Goal: Information Seeking & Learning: Learn about a topic

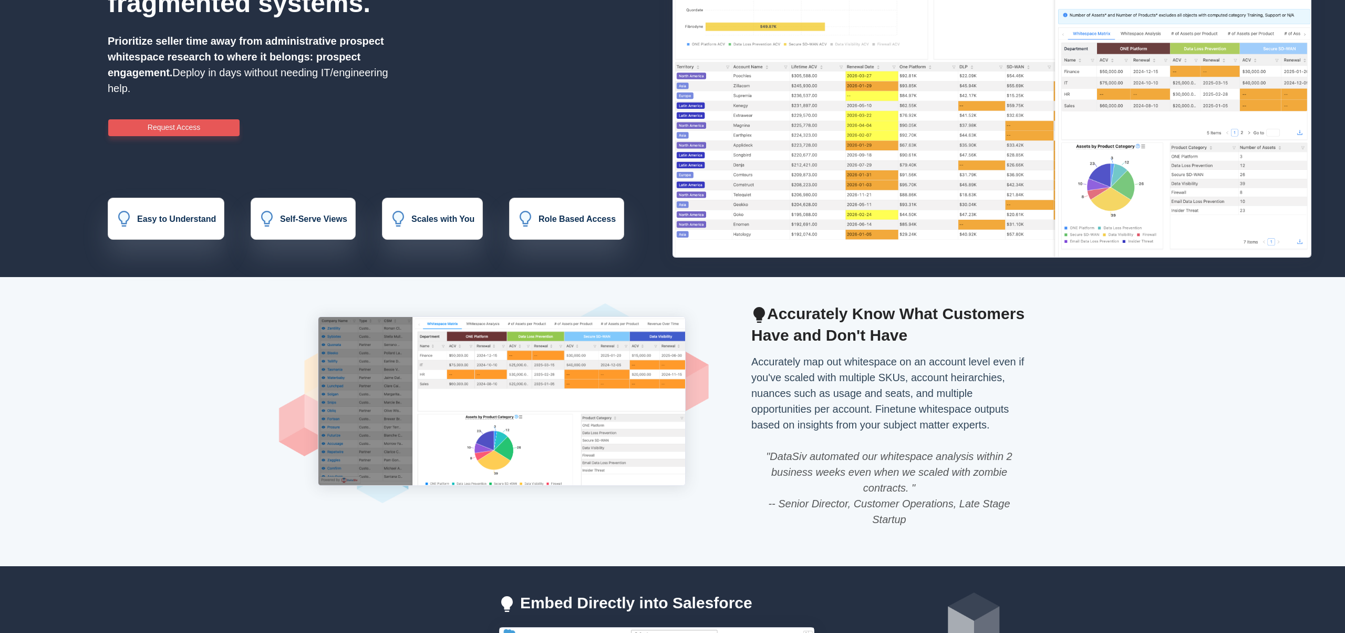
scroll to position [158, 0]
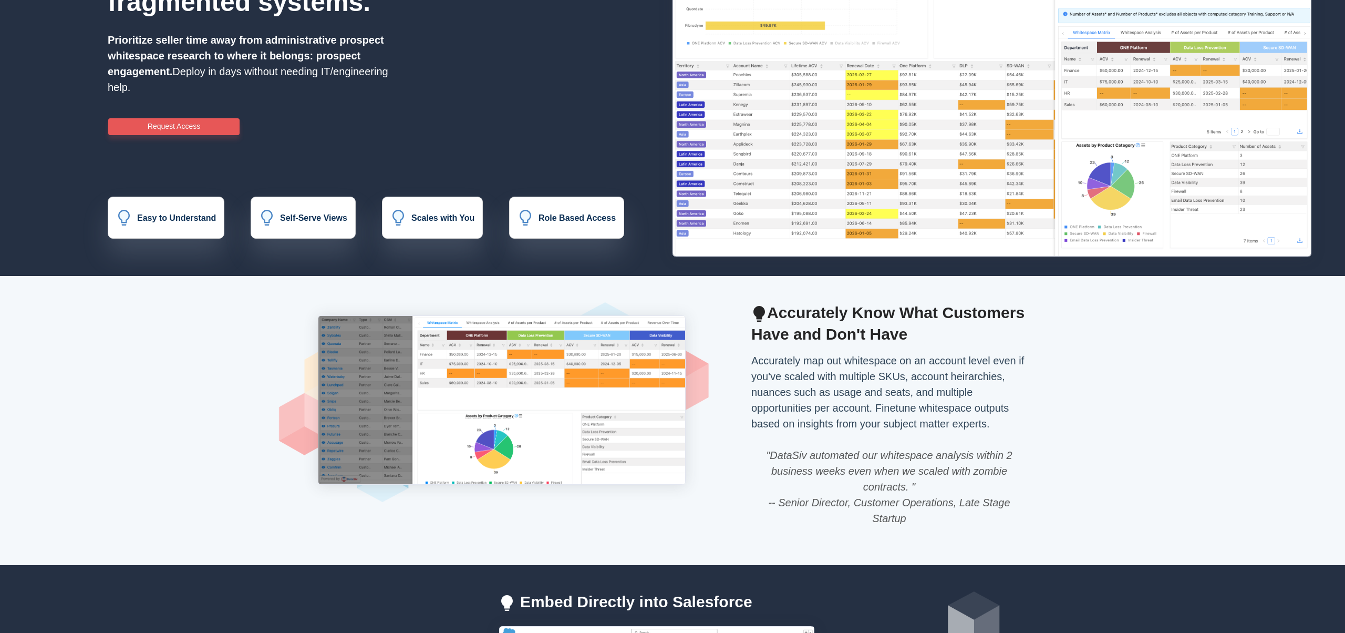
click at [939, 364] on div "Accurately map out whitespace on an account level even if you've scaled with mu…" at bounding box center [889, 392] width 289 height 79
click at [939, 342] on h2 "Accurately Know What Customers Have and Don't Have" at bounding box center [890, 323] width 276 height 43
click at [931, 324] on h2 "Accurately Know What Customers Have and Don't Have" at bounding box center [890, 323] width 276 height 43
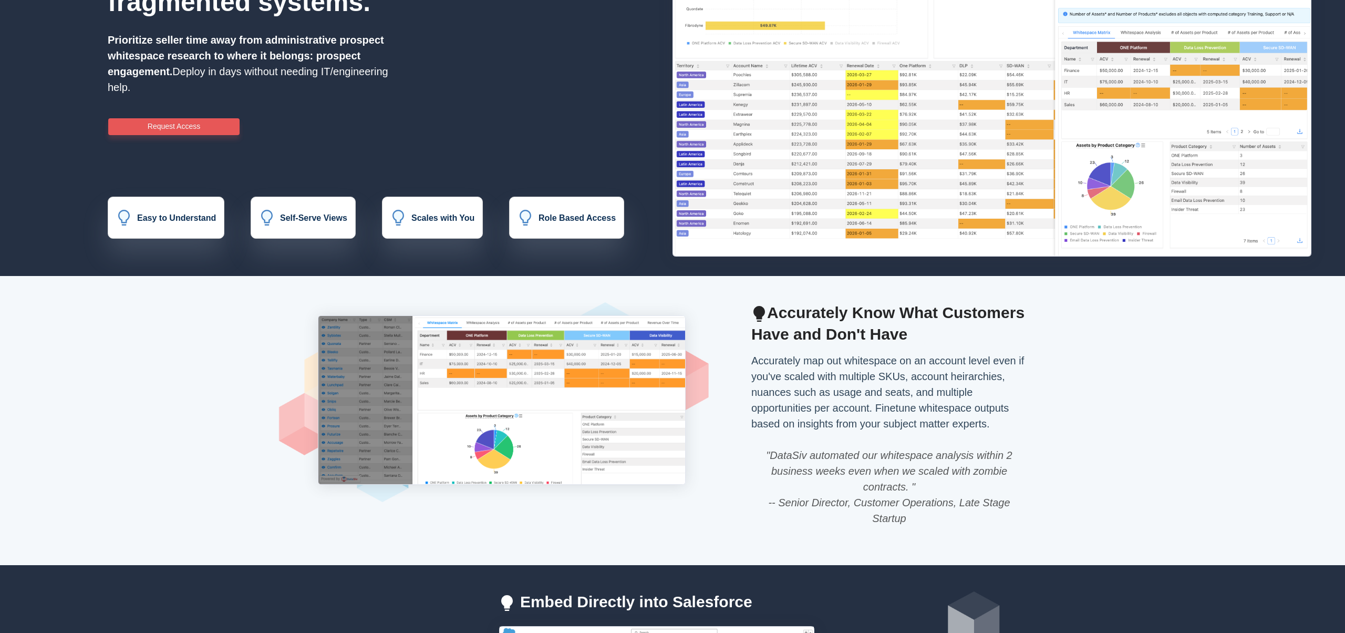
click at [931, 324] on h2 "Accurately Know What Customers Have and Don't Have" at bounding box center [890, 323] width 276 height 43
drag, startPoint x: 931, startPoint y: 324, endPoint x: 958, endPoint y: 377, distance: 59.2
click at [958, 377] on div "Accurately Know What Customers Have and Don't Have Accurately map out whitespac…" at bounding box center [890, 433] width 276 height 263
click at [958, 377] on div "Accurately map out whitespace on an account level even if you've scaled with mu…" at bounding box center [889, 392] width 289 height 79
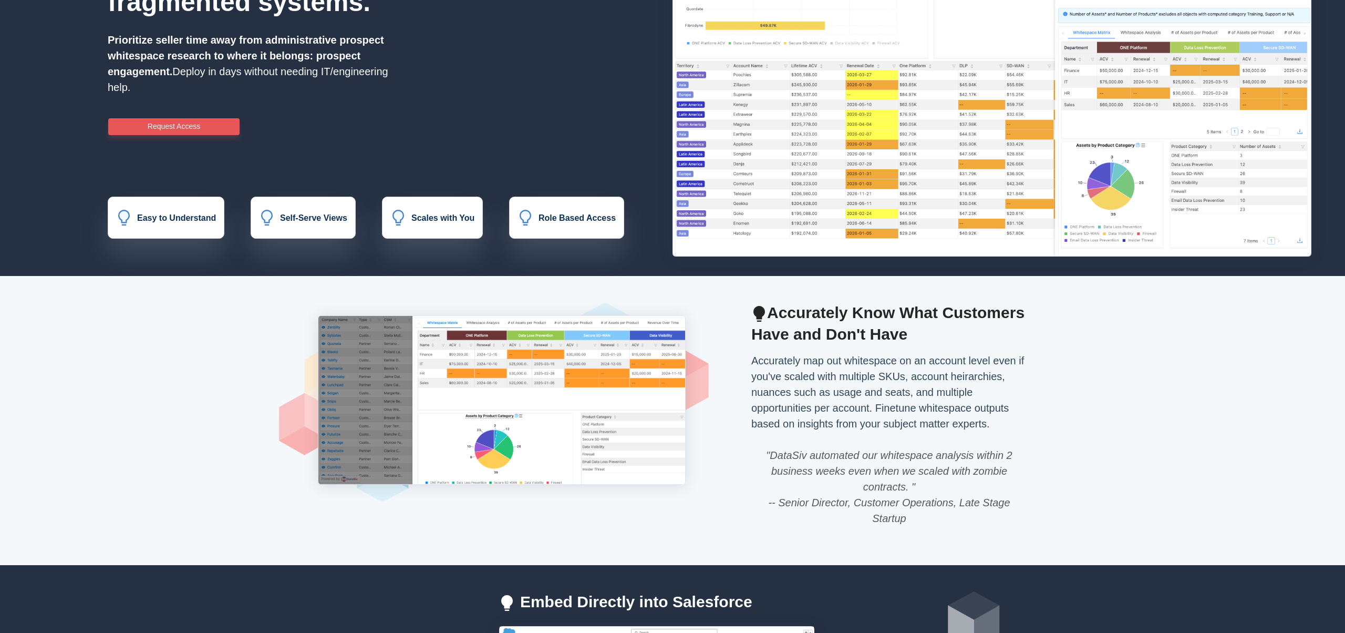
click at [958, 377] on div "Accurately map out whitespace on an account level even if you've scaled with mu…" at bounding box center [889, 392] width 289 height 79
click at [935, 391] on div "Accurately map out whitespace on an account level even if you've scaled with mu…" at bounding box center [889, 392] width 289 height 79
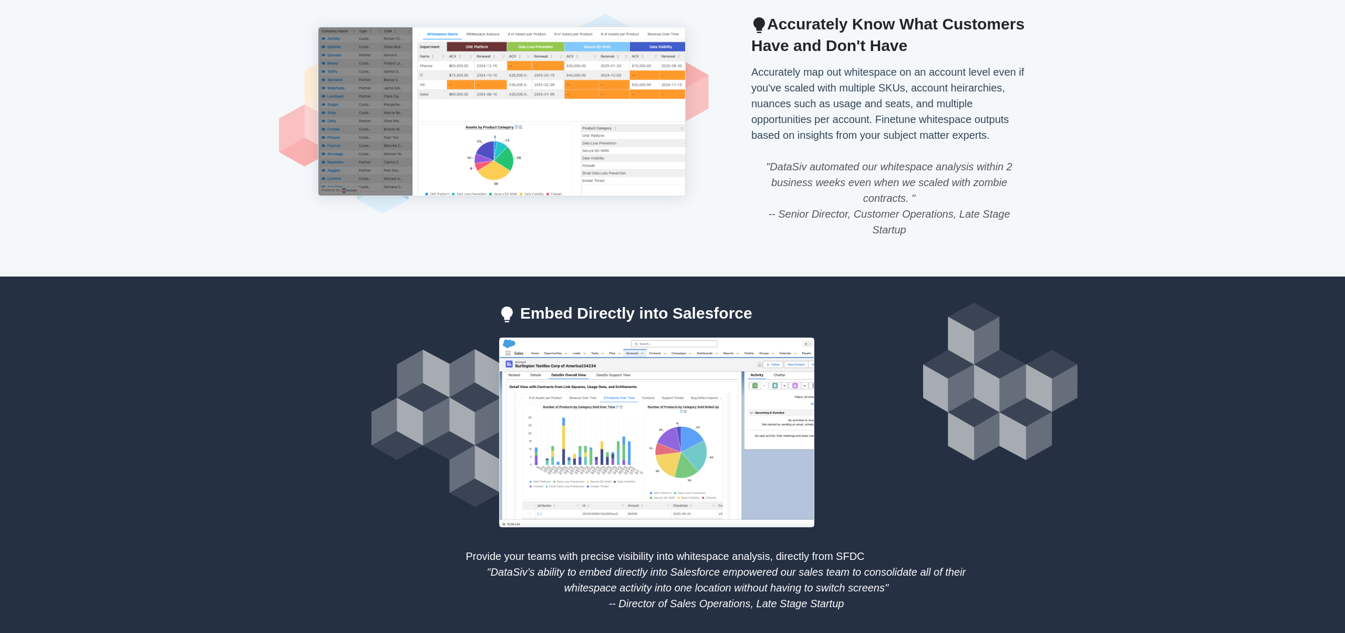
scroll to position [446, 0]
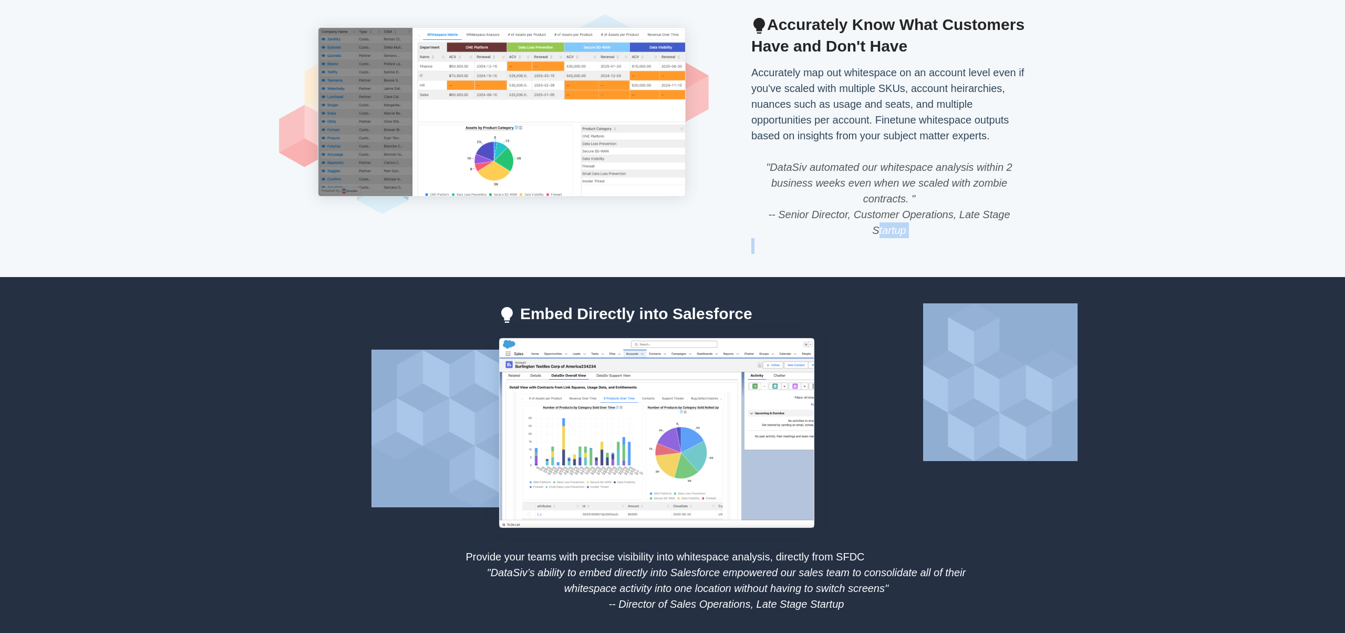
drag, startPoint x: 873, startPoint y: 233, endPoint x: 900, endPoint y: 303, distance: 74.4
click at [900, 303] on div "Accurately Know What Customers Have and Don't Have Accurately map out whitespac…" at bounding box center [672, 613] width 1345 height 1251
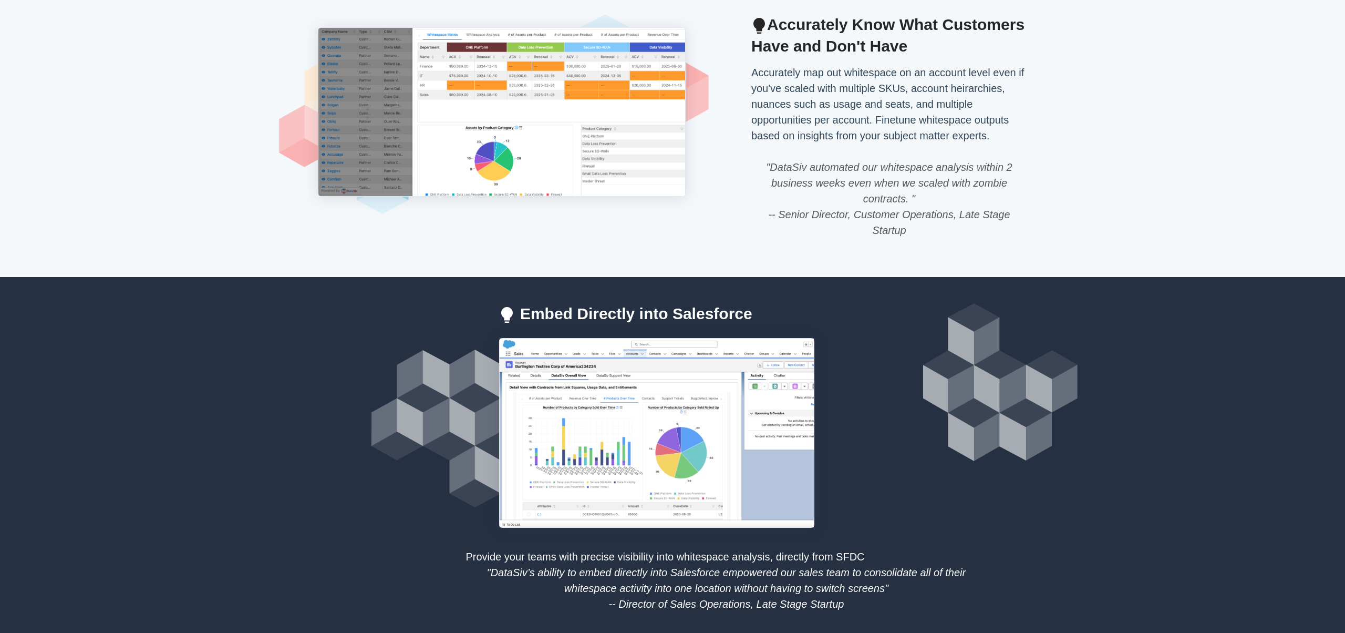
click at [884, 220] on span ""DataSiv automated our whitespace analysis within 2 business weeks even when we…" at bounding box center [890, 198] width 276 height 79
click at [882, 238] on p "Accurately map out whitespace on an account level even if you've scaled with mu…" at bounding box center [890, 159] width 276 height 189
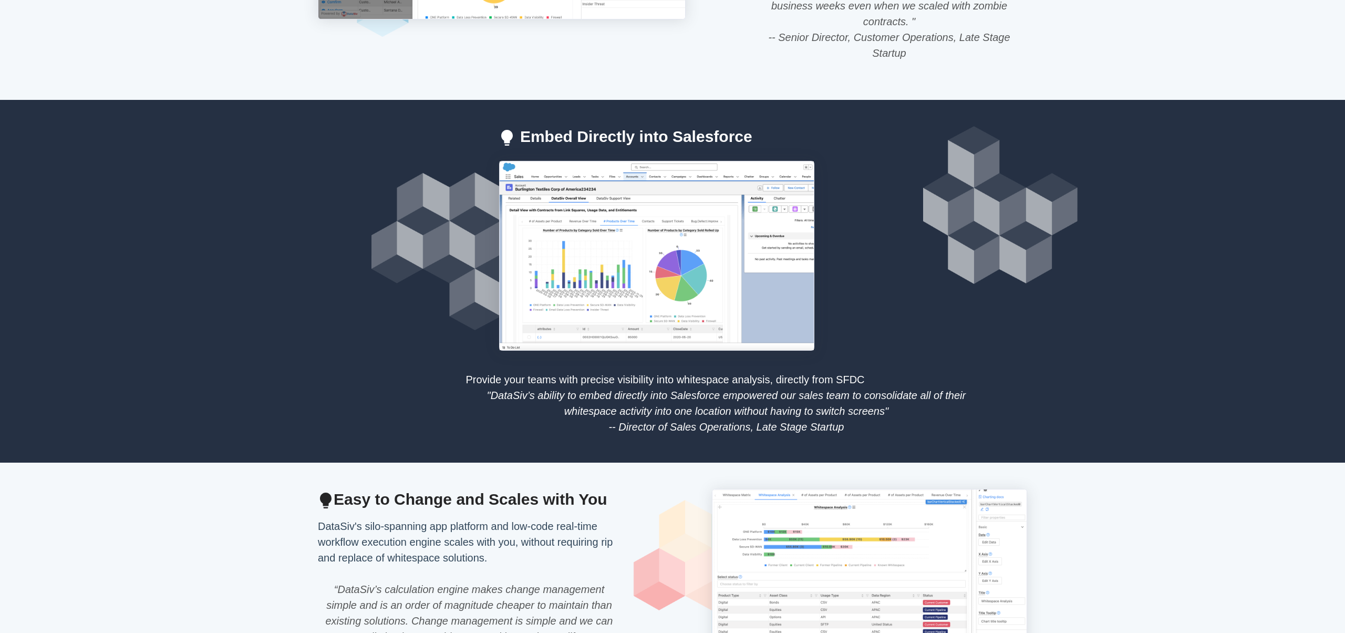
scroll to position [624, 0]
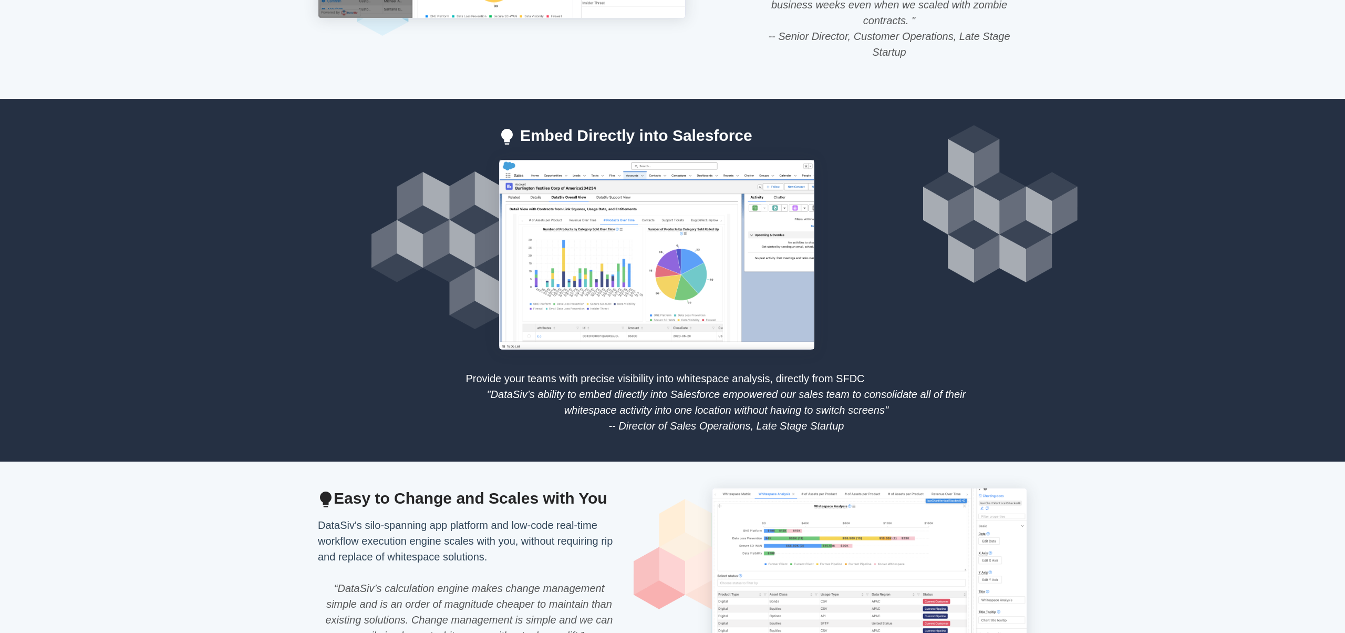
click at [769, 391] on span ""DataSiv’s ability to embed directly into Salesforce empowered our sales team t…" at bounding box center [726, 409] width 521 height 47
click at [776, 410] on span ""DataSiv’s ability to embed directly into Salesforce empowered our sales team t…" at bounding box center [726, 409] width 521 height 47
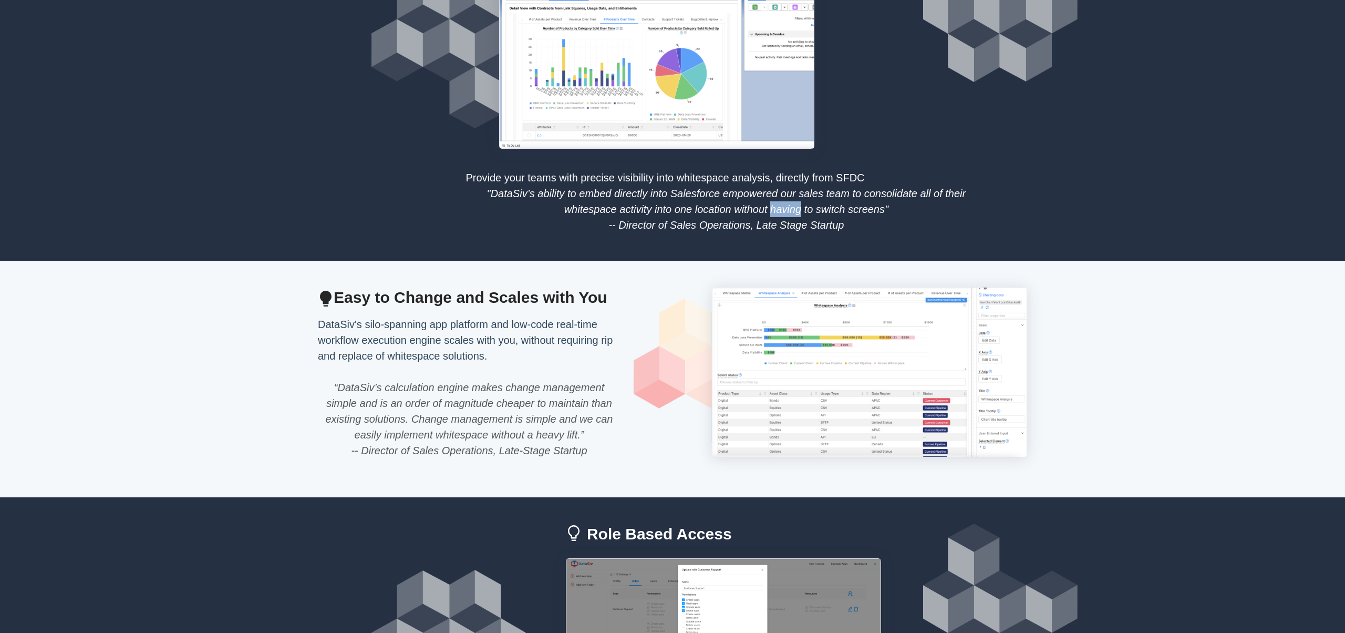
scroll to position [824, 0]
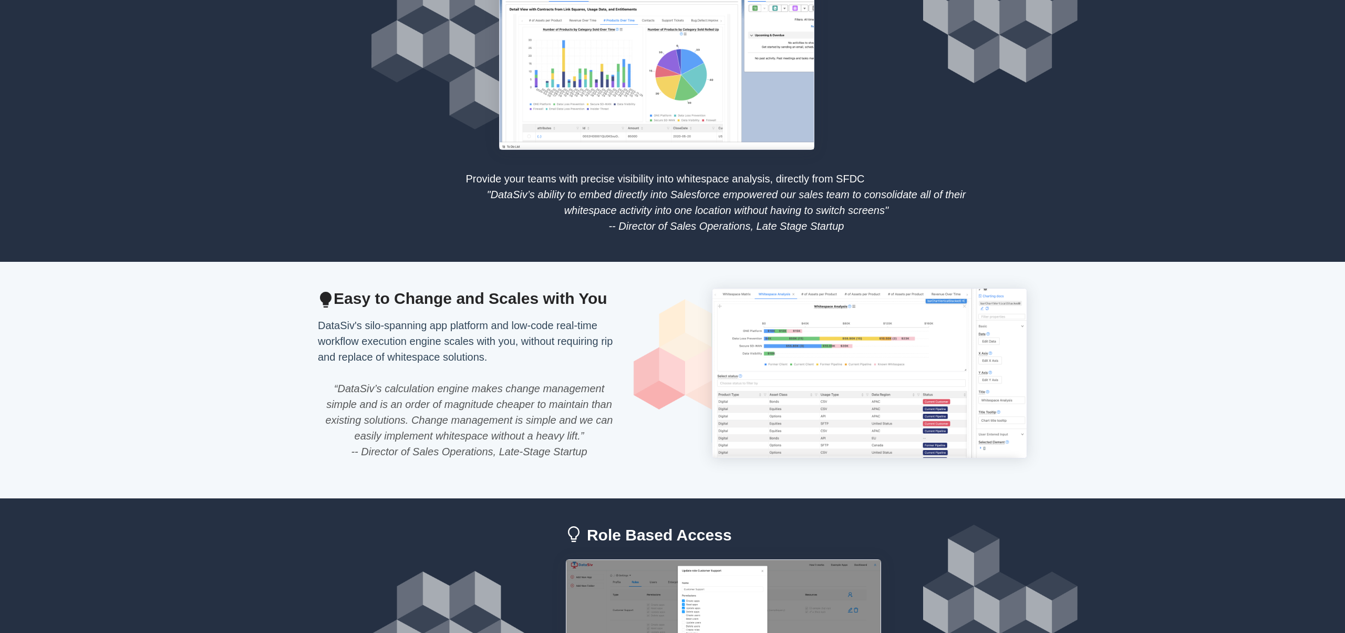
click at [514, 364] on p "DataSiv's silo-spanning app platform and low-code real-time workflow execution …" at bounding box center [475, 388] width 315 height 142
